Goal: Task Accomplishment & Management: Manage account settings

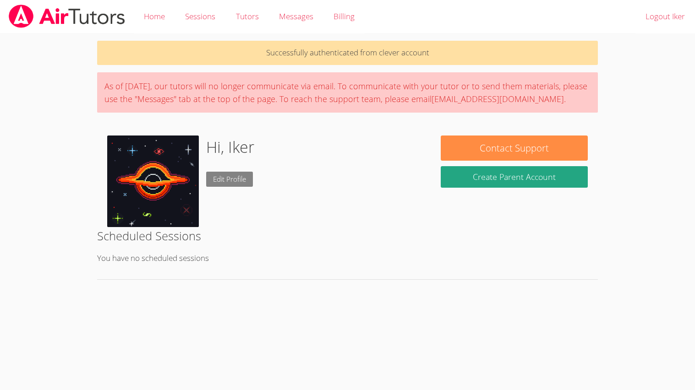
click at [213, 181] on link "Edit Profile" at bounding box center [229, 179] width 47 height 15
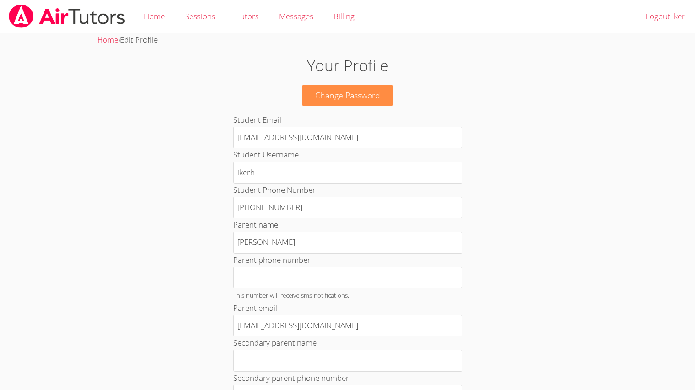
scroll to position [384, 0]
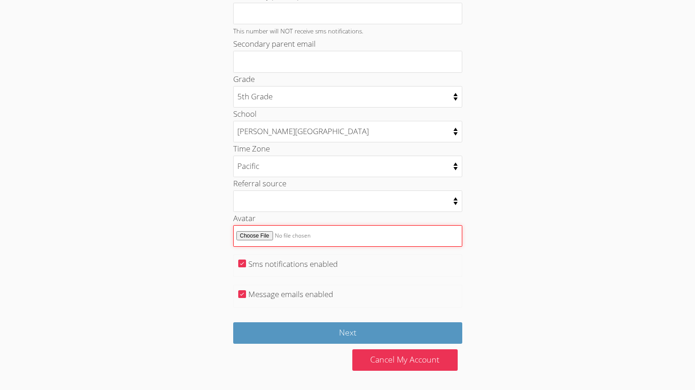
click at [242, 237] on input "Avatar" at bounding box center [347, 236] width 229 height 22
type input "C:\fakepath\wOVpxwP.gif"
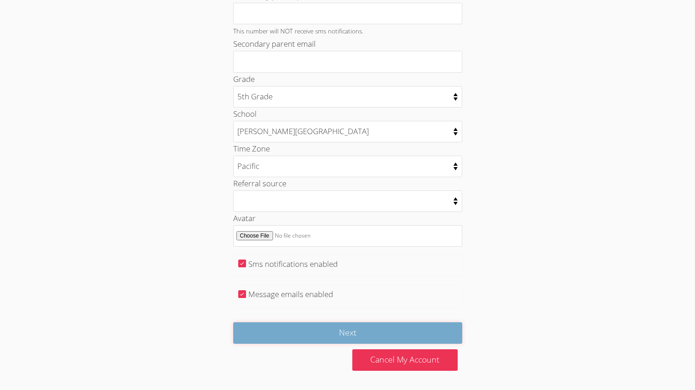
click at [327, 324] on input "Next" at bounding box center [347, 333] width 229 height 22
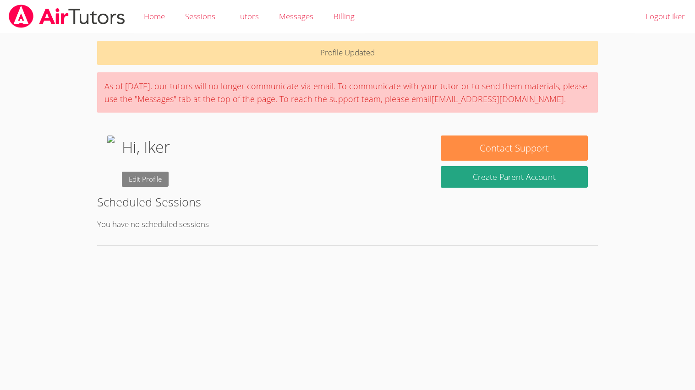
click at [169, 182] on link "Edit Profile" at bounding box center [145, 179] width 47 height 15
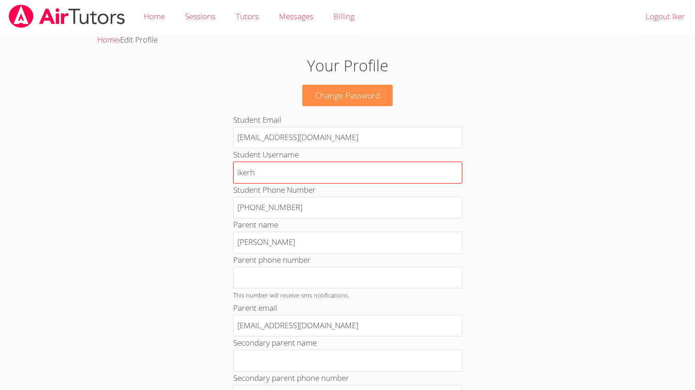
scroll to position [384, 0]
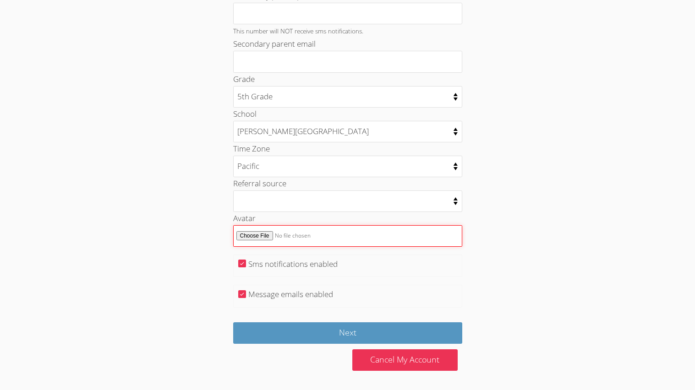
click at [260, 241] on input "Avatar" at bounding box center [347, 236] width 229 height 22
type input "C:\fakepath\you-are-an-idiot.gif"
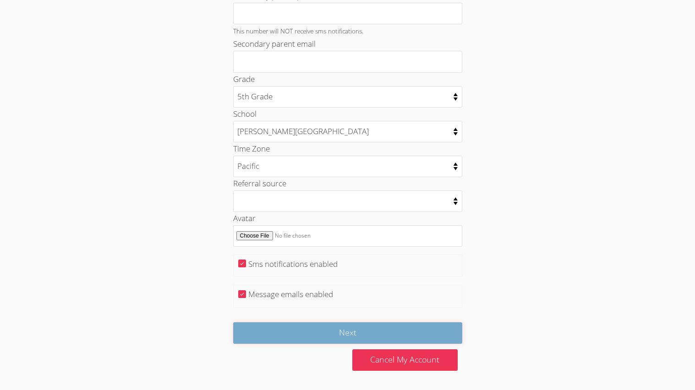
click at [381, 329] on input "Next" at bounding box center [347, 333] width 229 height 22
